Goal: Transaction & Acquisition: Purchase product/service

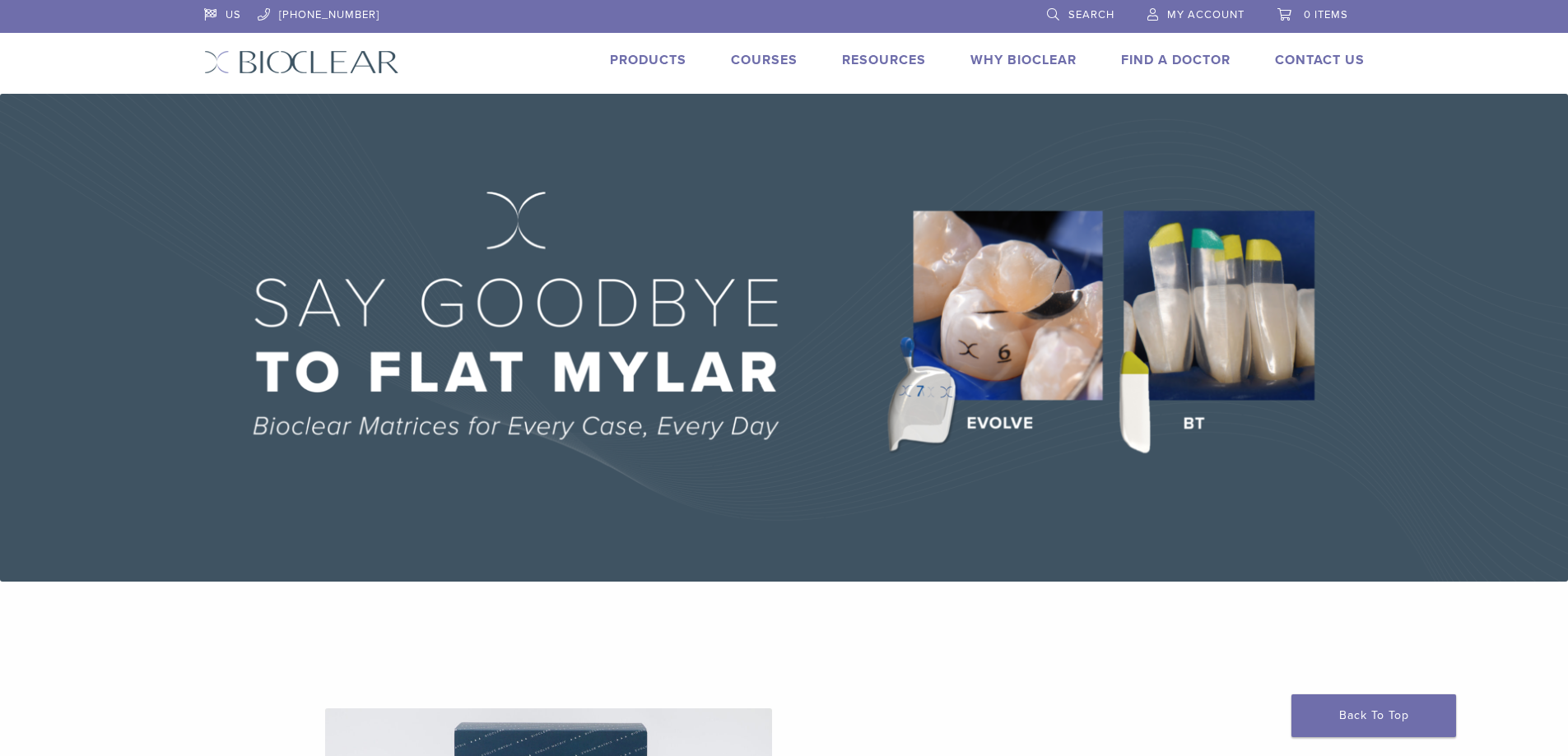
click at [647, 55] on link "Products" at bounding box center [647, 59] width 77 height 17
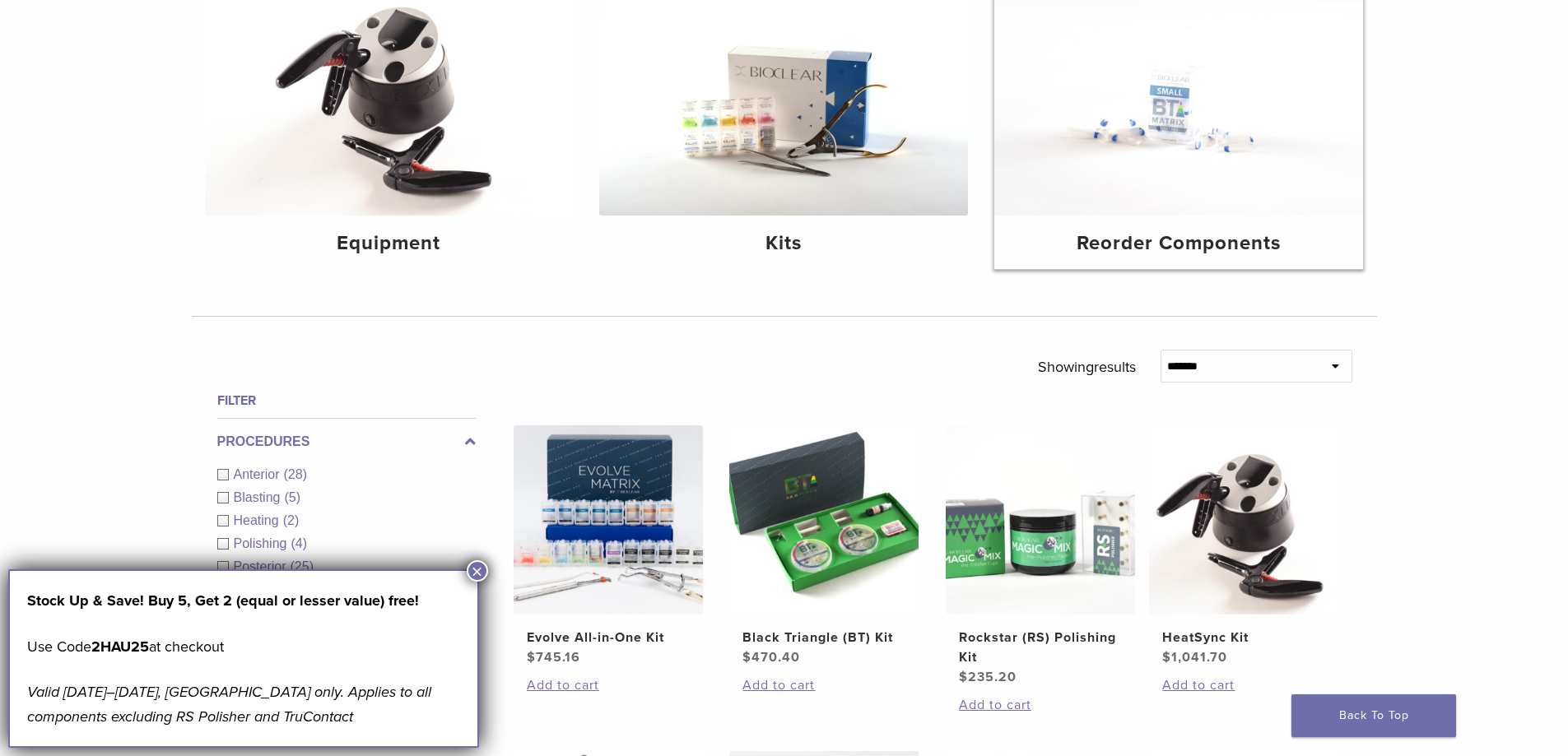
scroll to position [329, 0]
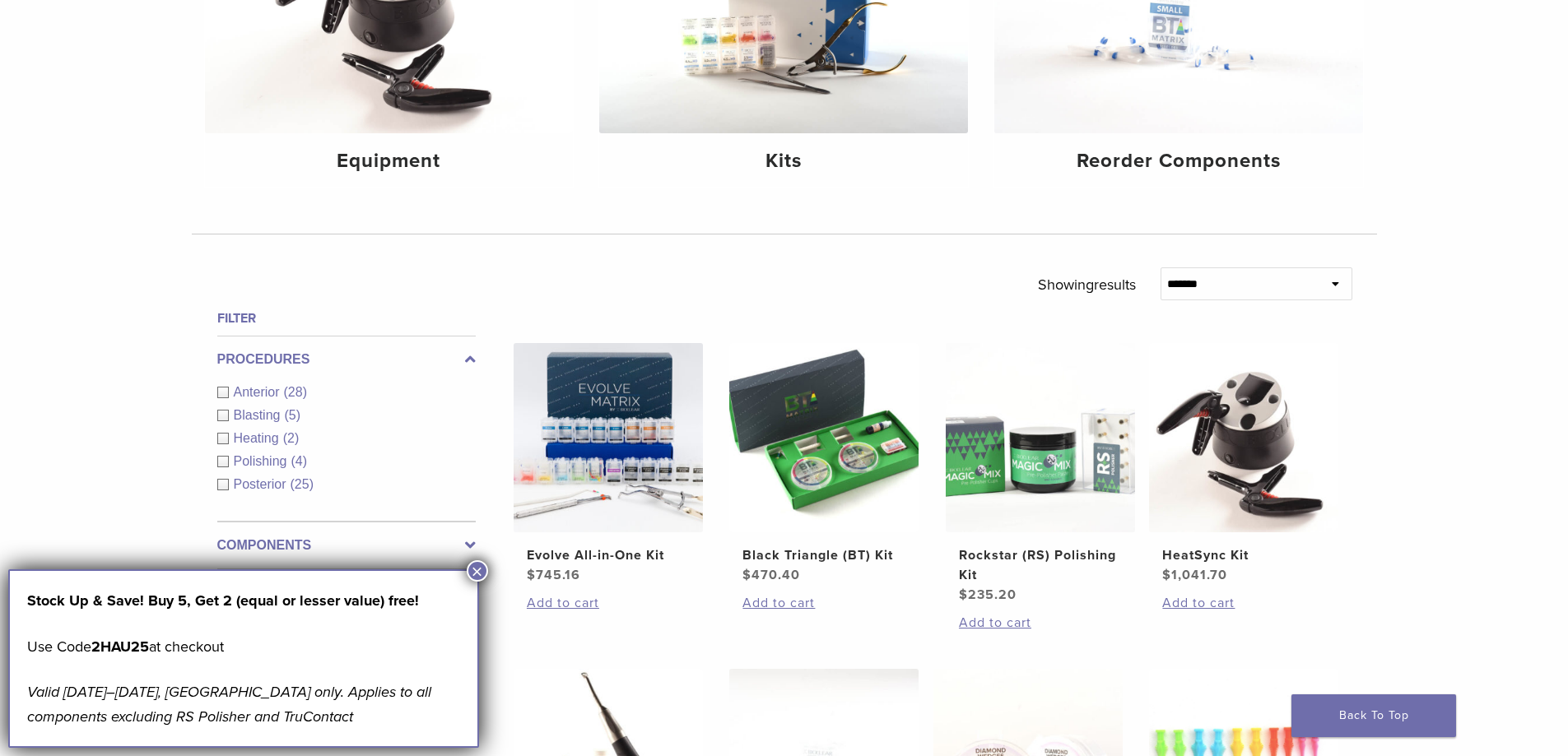
click at [223, 386] on div "Anterior (28)" at bounding box center [346, 392] width 258 height 19
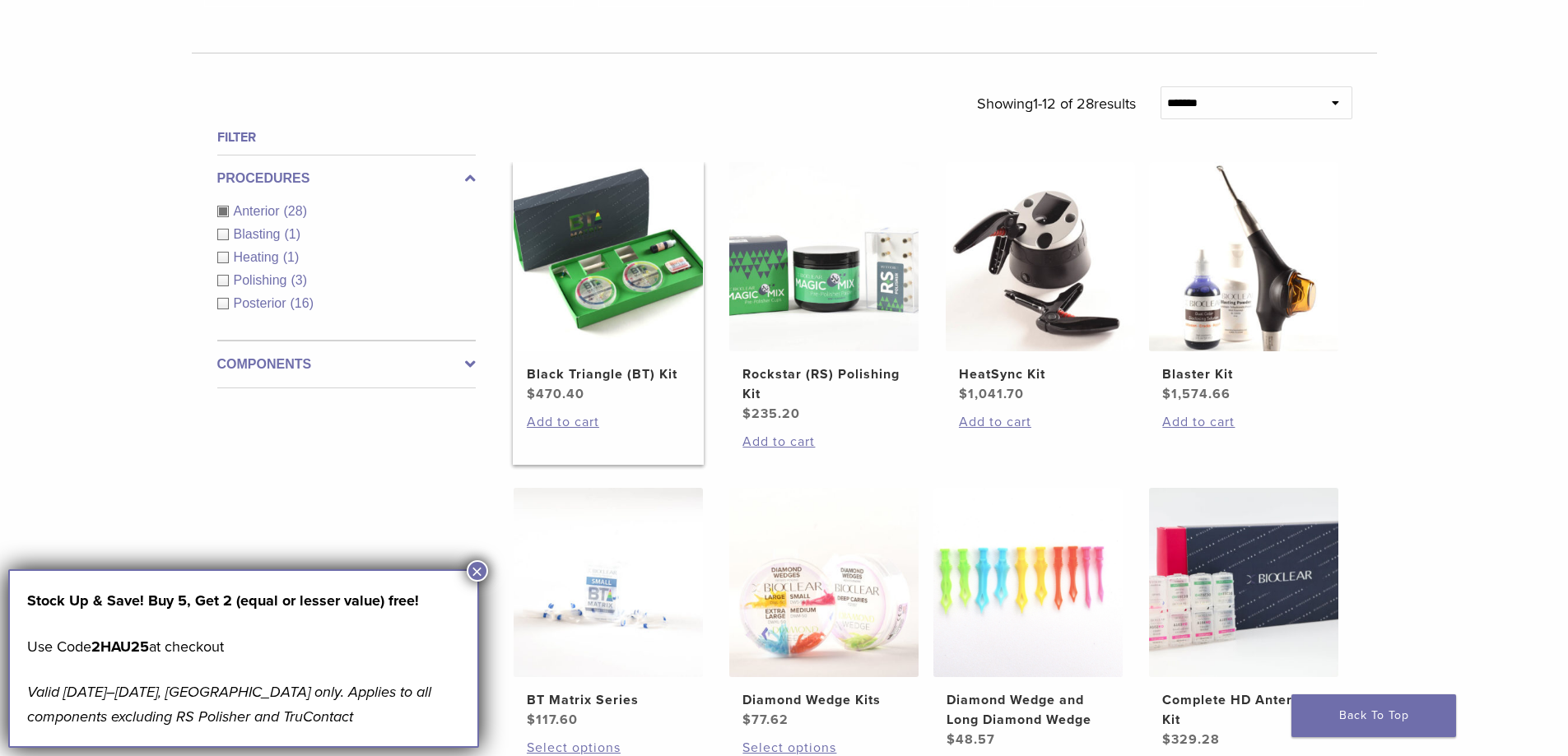
scroll to position [493, 0]
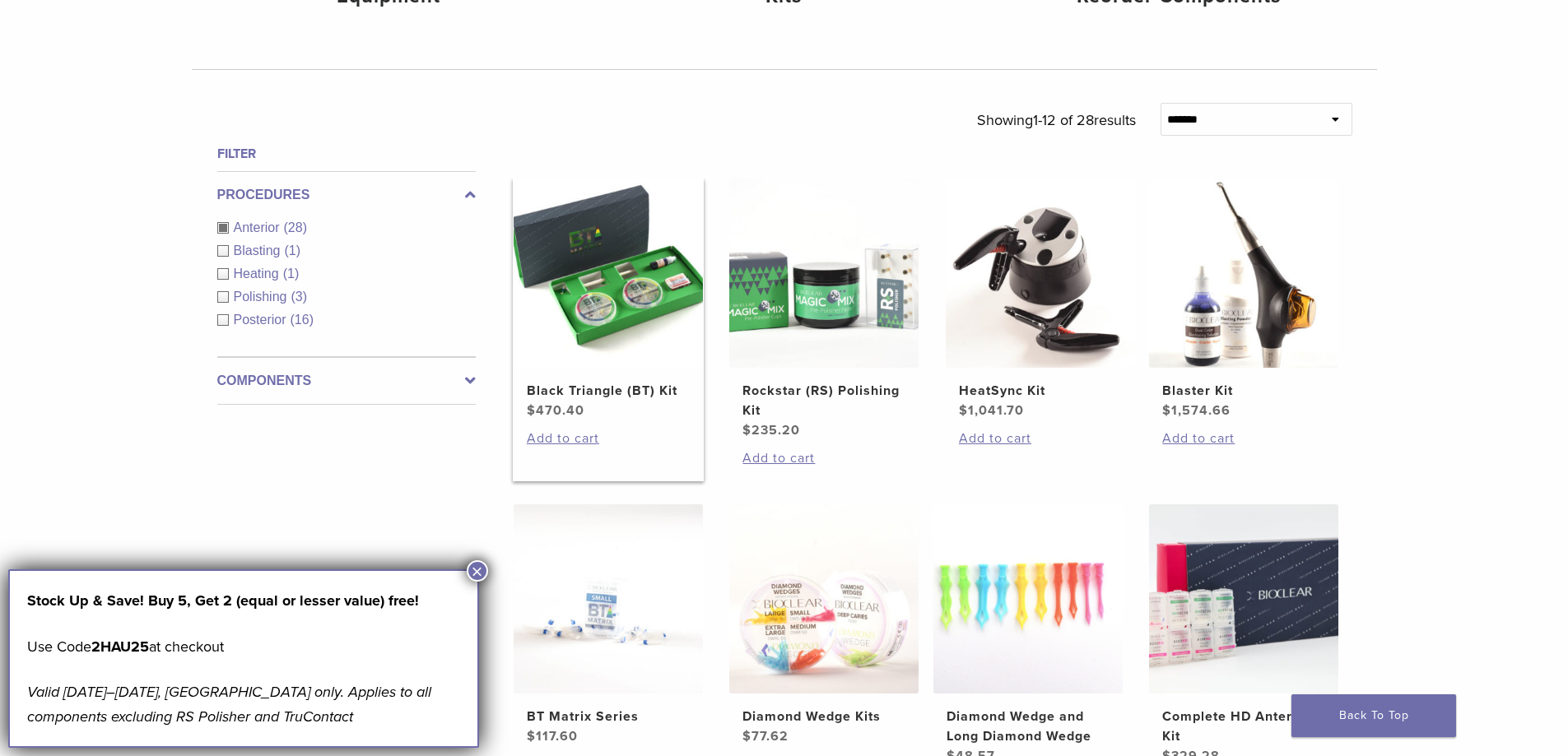
click at [639, 310] on img at bounding box center [608, 272] width 189 height 189
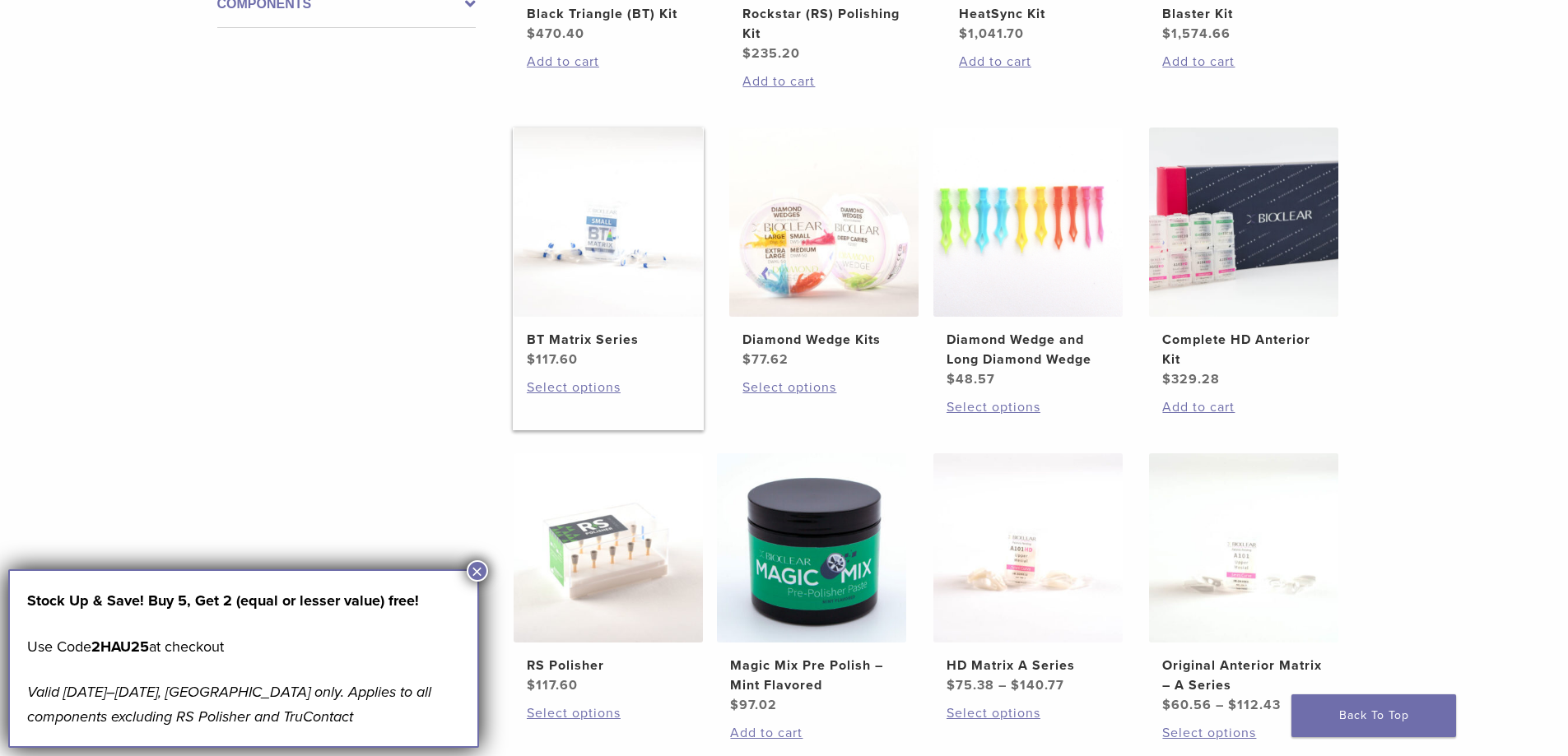
scroll to position [988, 0]
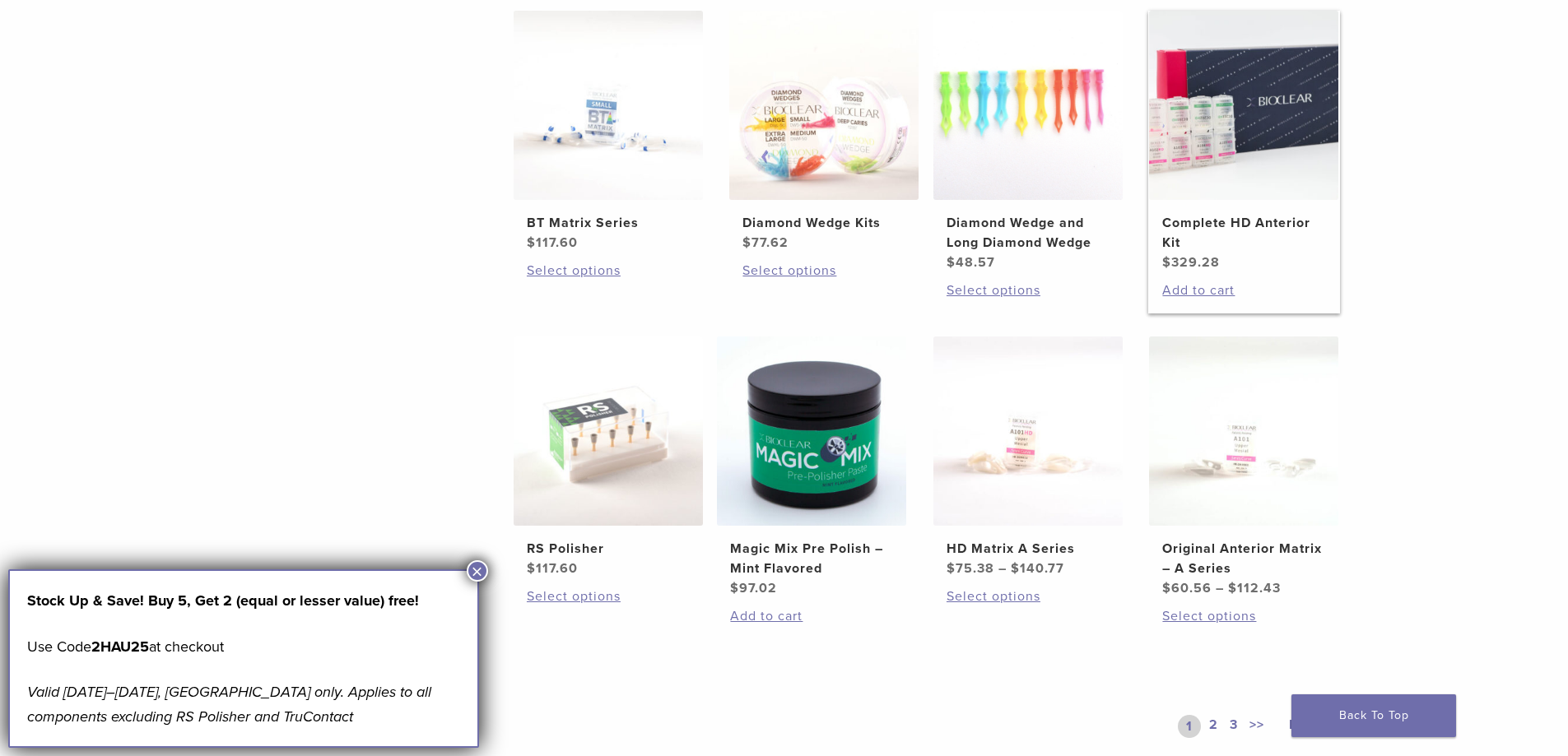
click at [1262, 218] on h2 "Complete HD Anterior Kit" at bounding box center [1243, 233] width 163 height 40
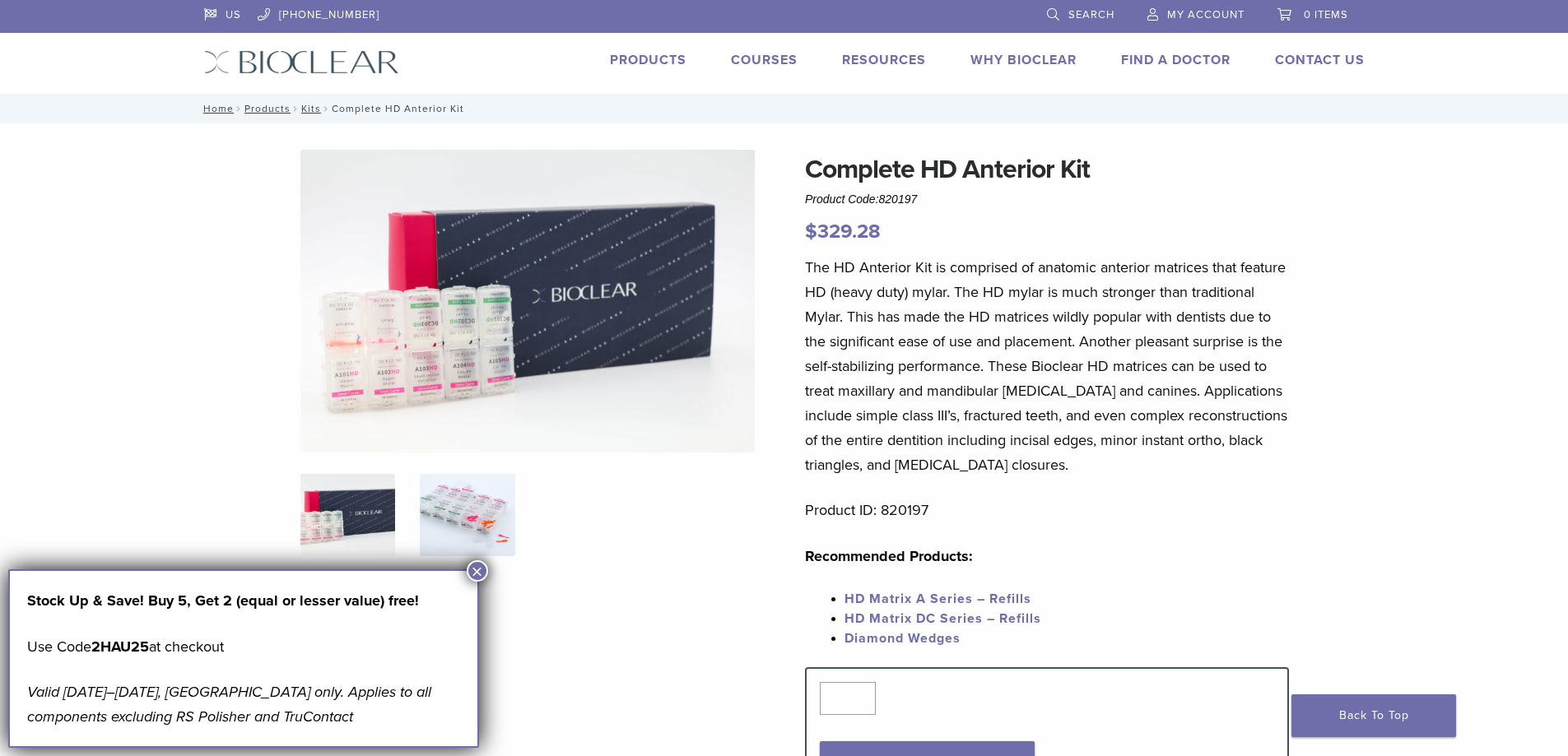
click at [461, 500] on img at bounding box center [466, 515] width 94 height 83
